Goal: Transaction & Acquisition: Obtain resource

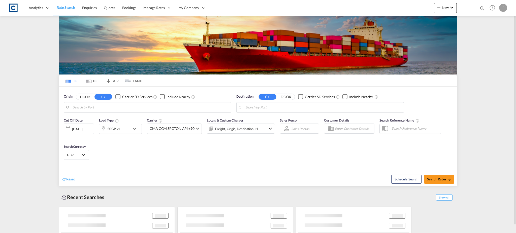
type input "GB-LE67, [GEOGRAPHIC_DATA]"
type input "[GEOGRAPHIC_DATA], PKKHI"
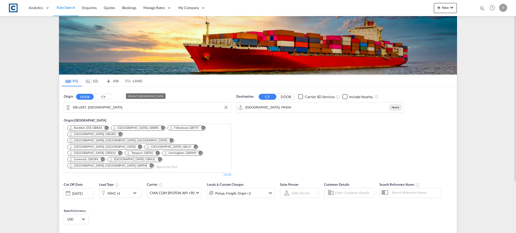
click at [93, 108] on input "GB-LE67, [GEOGRAPHIC_DATA]" at bounding box center [151, 108] width 156 height 8
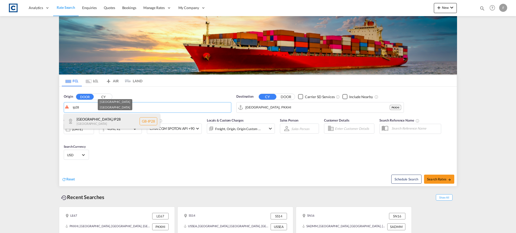
click at [102, 122] on div "[GEOGRAPHIC_DATA] , IP28 [GEOGRAPHIC_DATA] [GEOGRAPHIC_DATA]-IP28" at bounding box center [112, 121] width 96 height 15
type input "GB-IP28, [GEOGRAPHIC_DATA]"
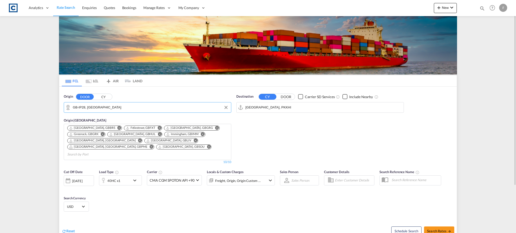
click at [265, 109] on input "[GEOGRAPHIC_DATA], PKKHI" at bounding box center [323, 108] width 156 height 8
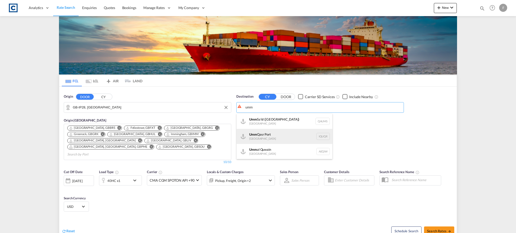
click at [294, 137] on div "Umm Qasr [GEOGRAPHIC_DATA] [GEOGRAPHIC_DATA]" at bounding box center [285, 136] width 96 height 15
type input "[GEOGRAPHIC_DATA], [GEOGRAPHIC_DATA]"
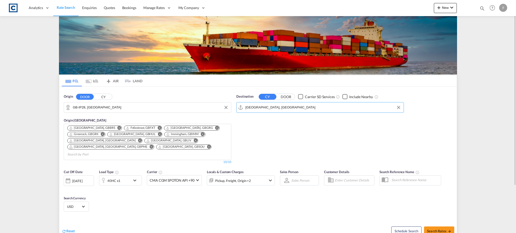
scroll to position [60, 0]
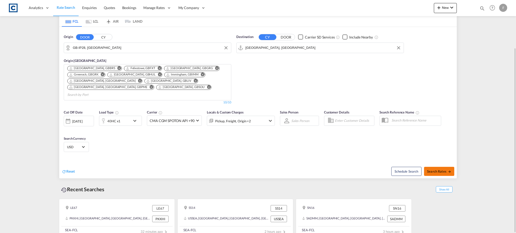
click at [430, 170] on span "Search Rates" at bounding box center [439, 172] width 24 height 4
type input "IP28 to IQUQR / [DATE]"
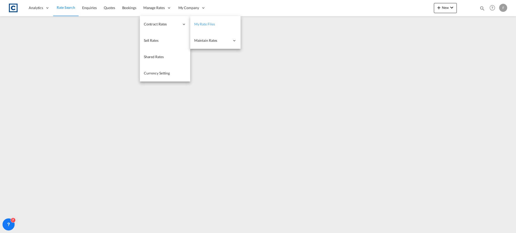
click at [198, 25] on span "My Rate Files" at bounding box center [204, 24] width 21 height 4
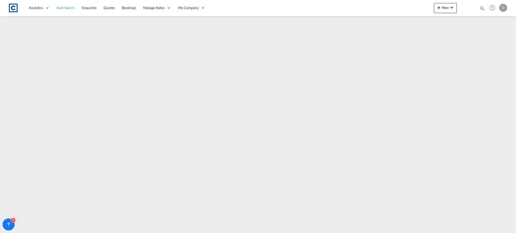
click at [63, 9] on span "Rate Search" at bounding box center [66, 8] width 18 height 4
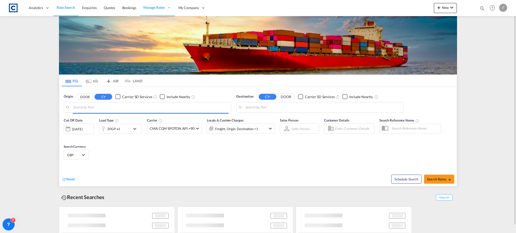
type input "GB-IP28, [GEOGRAPHIC_DATA]"
type input "[GEOGRAPHIC_DATA], [GEOGRAPHIC_DATA]"
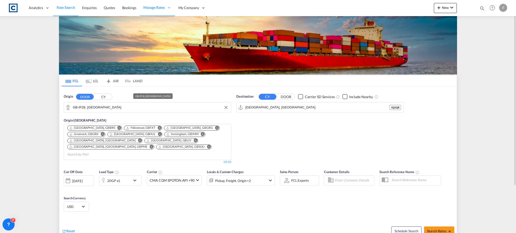
click at [98, 108] on input "GB-IP28, [GEOGRAPHIC_DATA]" at bounding box center [151, 108] width 156 height 8
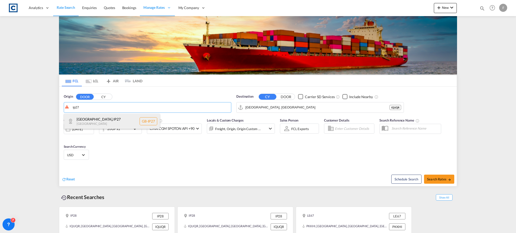
click at [90, 118] on div "[GEOGRAPHIC_DATA] [GEOGRAPHIC_DATA] [GEOGRAPHIC_DATA]-IP27" at bounding box center [112, 121] width 96 height 15
type input "GB-IP27, [GEOGRAPHIC_DATA]"
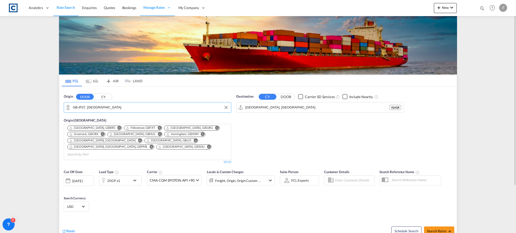
click at [130, 176] on div "20GP x1" at bounding box center [114, 181] width 31 height 10
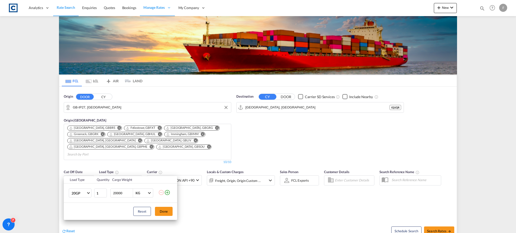
click at [166, 192] on md-icon "icon-plus-circle-outline" at bounding box center [167, 193] width 6 height 6
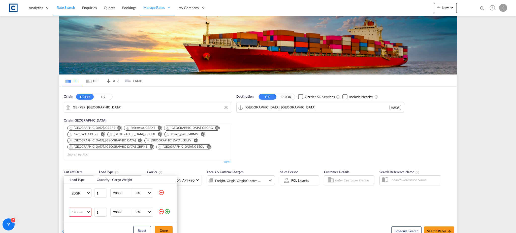
click at [77, 211] on md-select "Choose 20GP 40GP 40HC 45HC 20RE 40RE 40HR 20OT 40OT 20FR 40FR 40NR 20NR 45S 20T…" at bounding box center [80, 212] width 23 height 9
click at [85, 196] on md-option "40HC" at bounding box center [85, 197] width 34 height 12
click at [160, 229] on button "Done" at bounding box center [164, 230] width 18 height 9
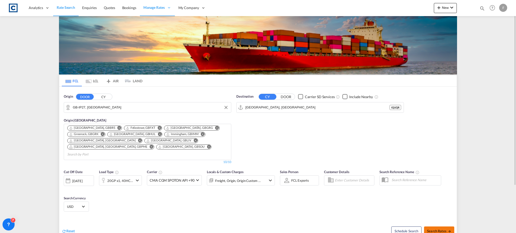
click at [447, 227] on button "Search Rates" at bounding box center [439, 231] width 30 height 9
type input "IP27 to IQUQR / [DATE]"
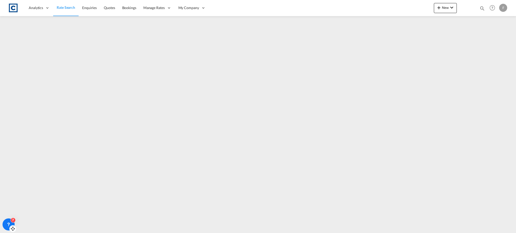
click at [10, 219] on div "7" at bounding box center [9, 225] width 12 height 12
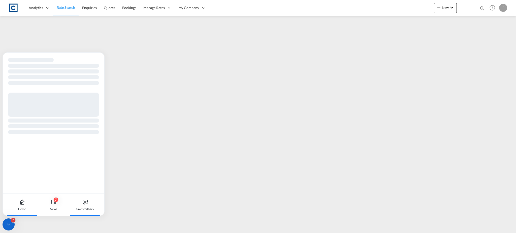
click at [90, 203] on div "Give feedback" at bounding box center [85, 205] width 28 height 22
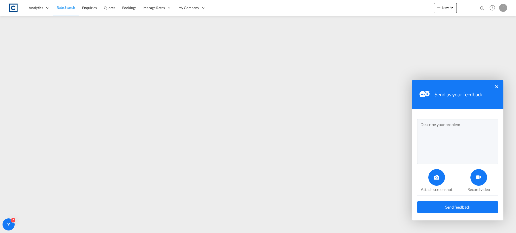
click at [448, 146] on textarea at bounding box center [457, 141] width 81 height 45
type textarea "IP26 to UMM QASR not shoing MSC rates Rate sheet uploaded but not pulling throu…"
click at [455, 208] on span "Send feedback" at bounding box center [457, 207] width 25 height 4
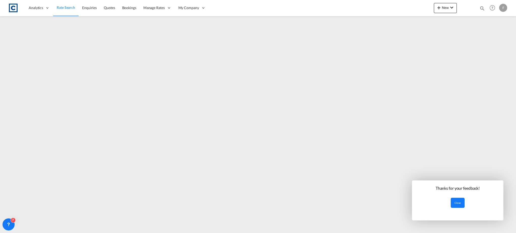
click at [451, 202] on button "Close" at bounding box center [458, 203] width 14 height 10
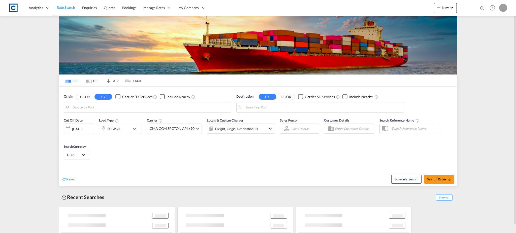
type input "GB-SS14, [GEOGRAPHIC_DATA]"
type input "[GEOGRAPHIC_DATA], [GEOGRAPHIC_DATA]"
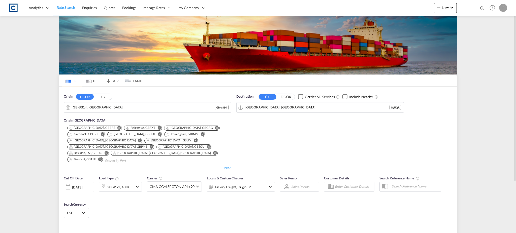
click at [103, 98] on button "CY" at bounding box center [103, 97] width 18 height 6
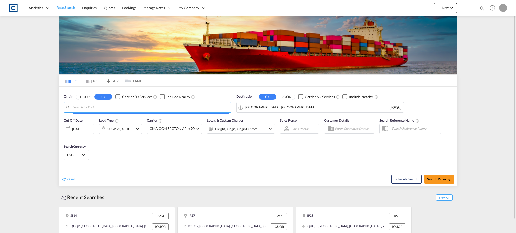
click at [96, 105] on input "Search by Port" at bounding box center [151, 108] width 156 height 8
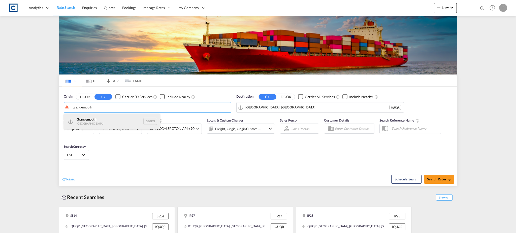
click at [102, 118] on div "Grangemouth United Kingdom GBGRG" at bounding box center [112, 121] width 96 height 15
type input "[GEOGRAPHIC_DATA], GBGRG"
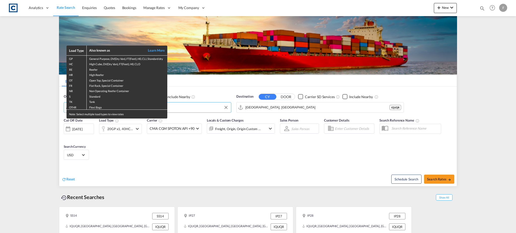
click at [275, 107] on div "Load Type Also known as Learn More GP General Purpose, DV(Dry Van), FT(Feet), H…" at bounding box center [258, 116] width 516 height 233
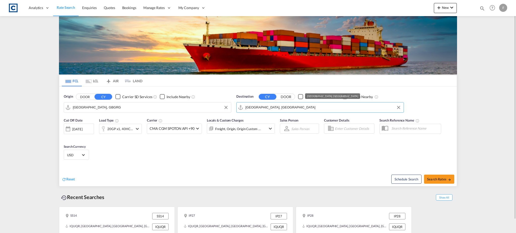
click at [272, 107] on input "[GEOGRAPHIC_DATA], [GEOGRAPHIC_DATA]" at bounding box center [323, 108] width 156 height 8
click at [260, 107] on input "[GEOGRAPHIC_DATA], [GEOGRAPHIC_DATA]" at bounding box center [323, 108] width 156 height 8
click at [261, 107] on input "[GEOGRAPHIC_DATA], [GEOGRAPHIC_DATA]" at bounding box center [323, 108] width 156 height 8
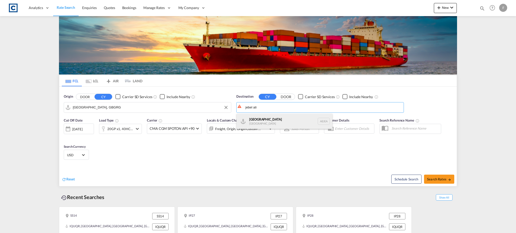
click at [277, 121] on div "Jebel Ali United Arab Emirates AEJEA" at bounding box center [285, 121] width 96 height 15
type input "Jebel Ali, AEJEA"
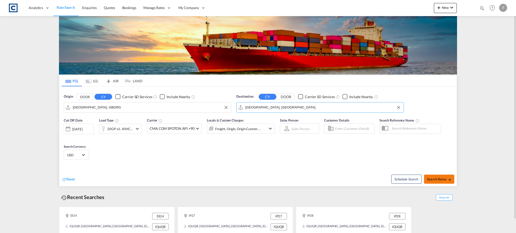
click at [433, 179] on span "Search Rates" at bounding box center [439, 179] width 24 height 4
type input "GBGRG to AEJEA / 3 Sep 2025"
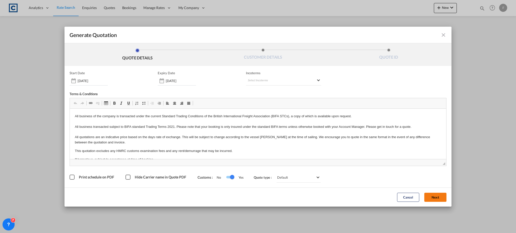
click at [436, 196] on button "Next" at bounding box center [435, 197] width 22 height 9
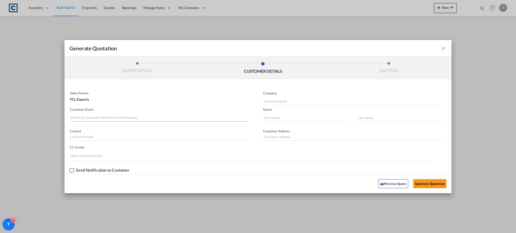
click at [108, 117] on input "Search by Customer Name/Email Id/Company" at bounding box center [159, 118] width 178 height 8
paste input "Shabeeja Rose - CSS Dubai <shabeja@cssdubai.com>"
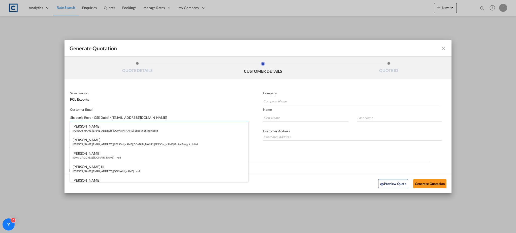
drag, startPoint x: 110, startPoint y: 119, endPoint x: 51, endPoint y: 120, distance: 59.0
click at [51, 120] on div "Generate Quotation QUOTE DETAILS CUSTOMER DETAILS QUOTE ID Start Date 03 Sep 20…" at bounding box center [258, 116] width 516 height 233
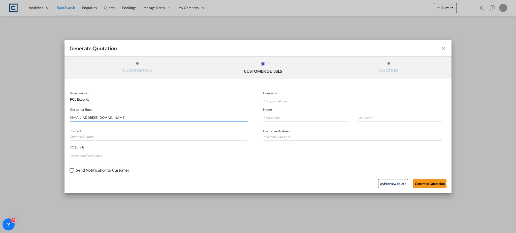
click at [110, 118] on input "shabeja@cssdubai.com" at bounding box center [159, 118] width 178 height 8
type input "shabeja@cssdubai.com"
click at [102, 133] on input "Generate QuotationQUOTE ..." at bounding box center [159, 137] width 178 height 8
click at [118, 119] on input "shabeja@cssdubai.com" at bounding box center [159, 118] width 178 height 8
click at [307, 122] on md-input-container "Generate QuotationQUOTE ..." at bounding box center [303, 119] width 91 height 11
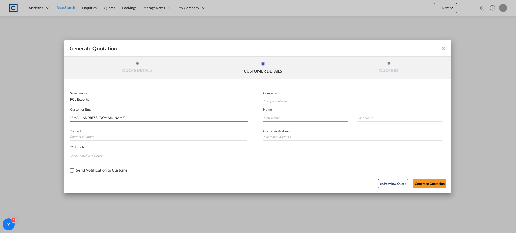
click at [303, 117] on input "Generate QuotationQUOTE ..." at bounding box center [305, 118] width 85 height 8
paste input "Shabeeja"
type input "Shabeeja"
click at [369, 120] on input "Generate QuotationQUOTE ..." at bounding box center [399, 118] width 85 height 8
paste input "Rose"
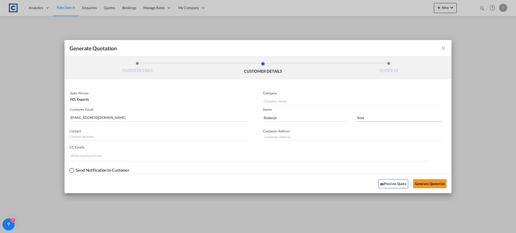
type input "Rose"
click at [274, 101] on input "Company Name" at bounding box center [351, 102] width 177 height 8
paste input "Consolidated Shipping Services L.L.C."
click at [428, 183] on button "Generate Quotation" at bounding box center [429, 183] width 33 height 9
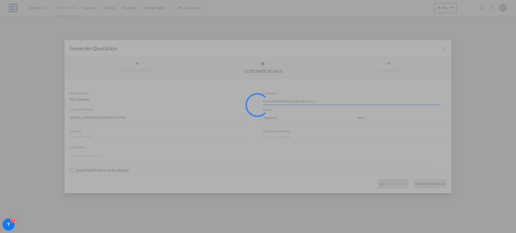
type input "CONSOLIDATED SHIPPING SERVICES L.L.C."
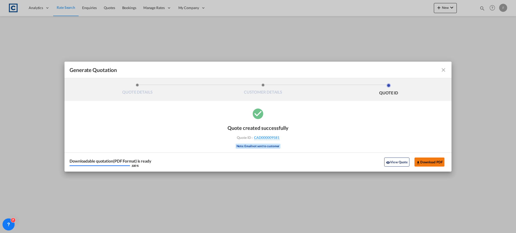
click at [425, 164] on button "Download PDF" at bounding box center [429, 162] width 30 height 9
